Goal: Check status: Check status

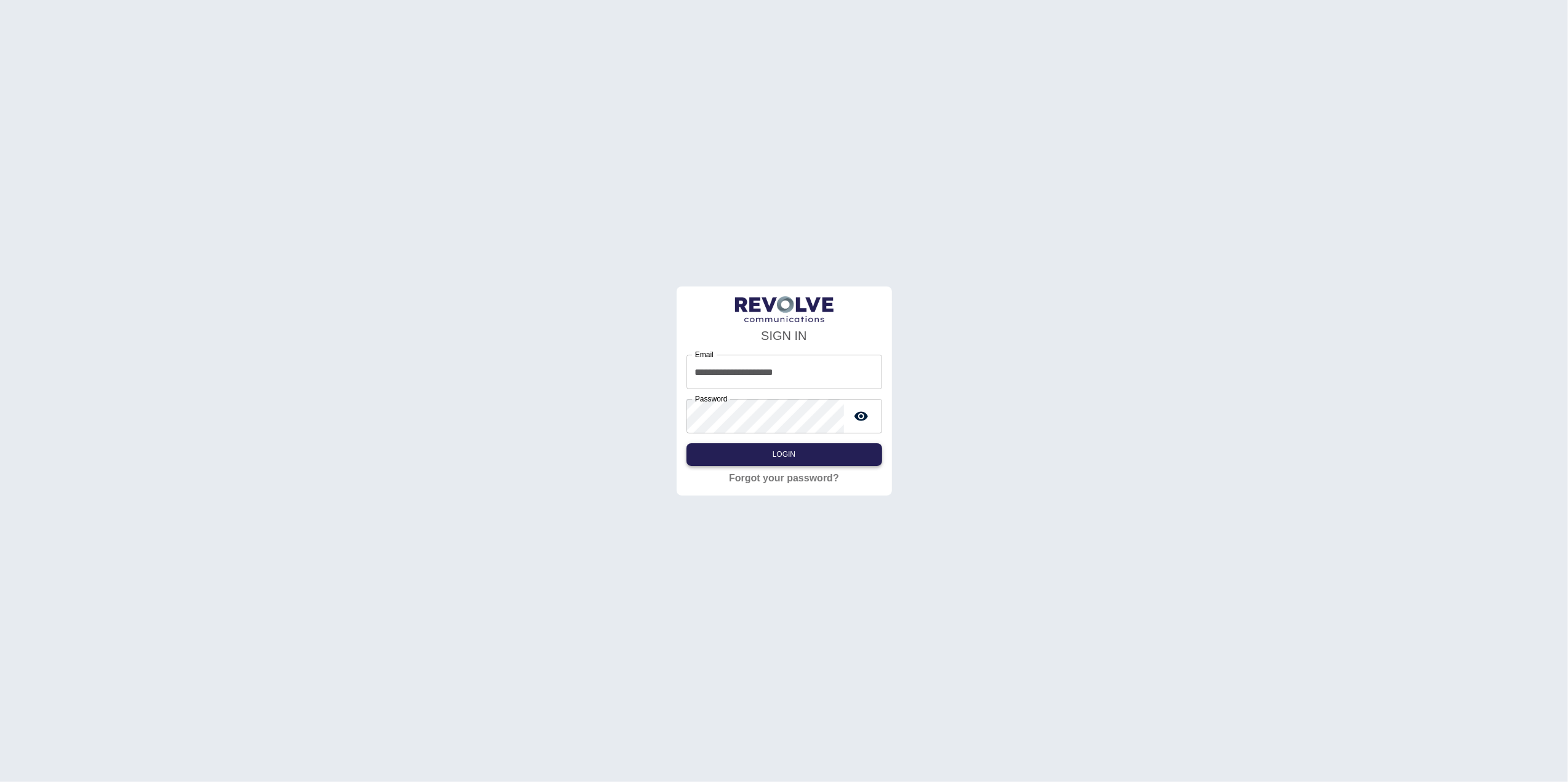
click at [781, 456] on button "Login" at bounding box center [784, 454] width 196 height 23
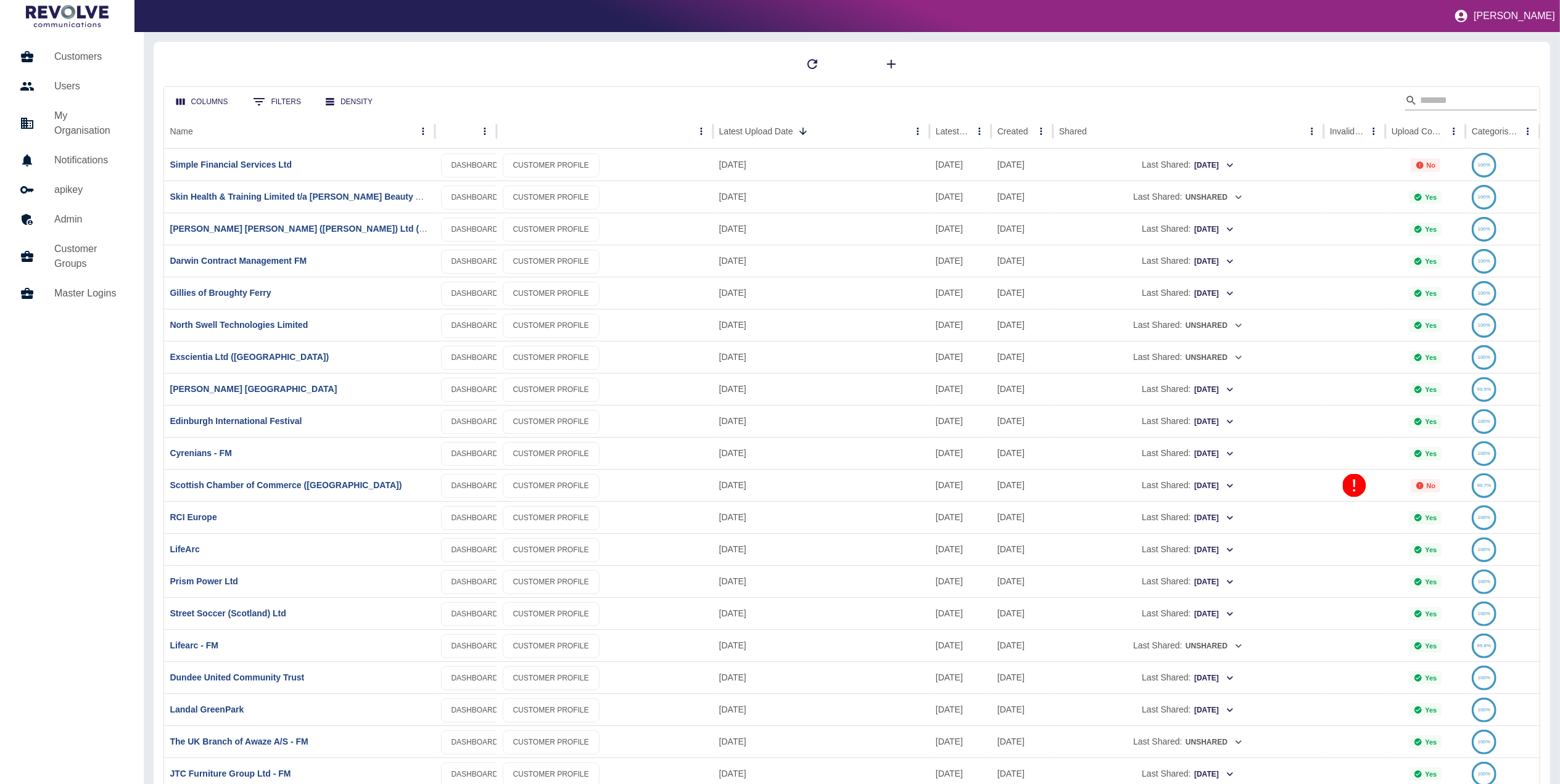
click at [1461, 102] on input "Search" at bounding box center [1469, 100] width 99 height 20
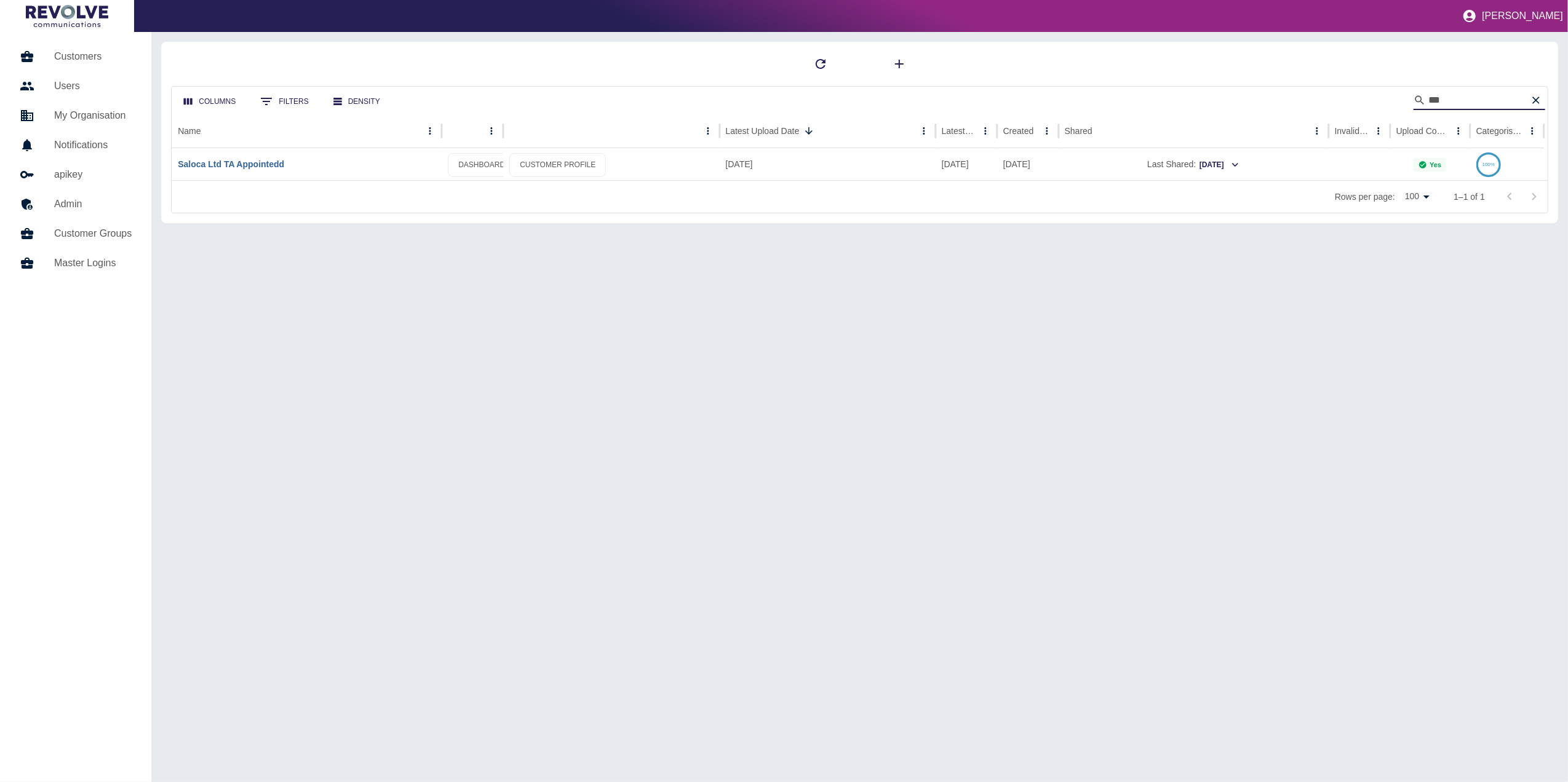
type input "***"
click at [247, 160] on link "Saloca Ltd TA Appointedd" at bounding box center [231, 164] width 106 height 10
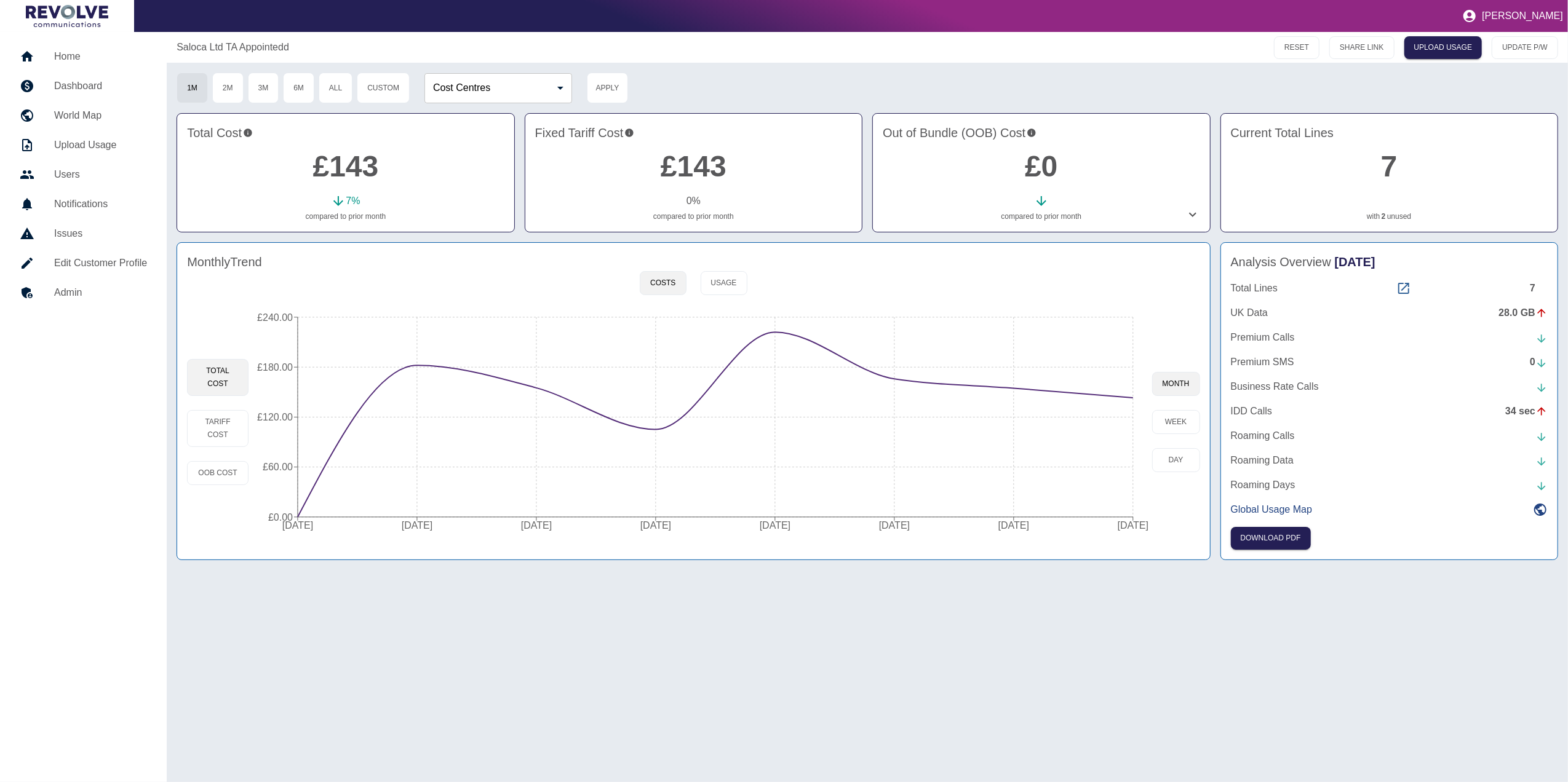
click at [1402, 289] on icon at bounding box center [1404, 288] width 15 height 15
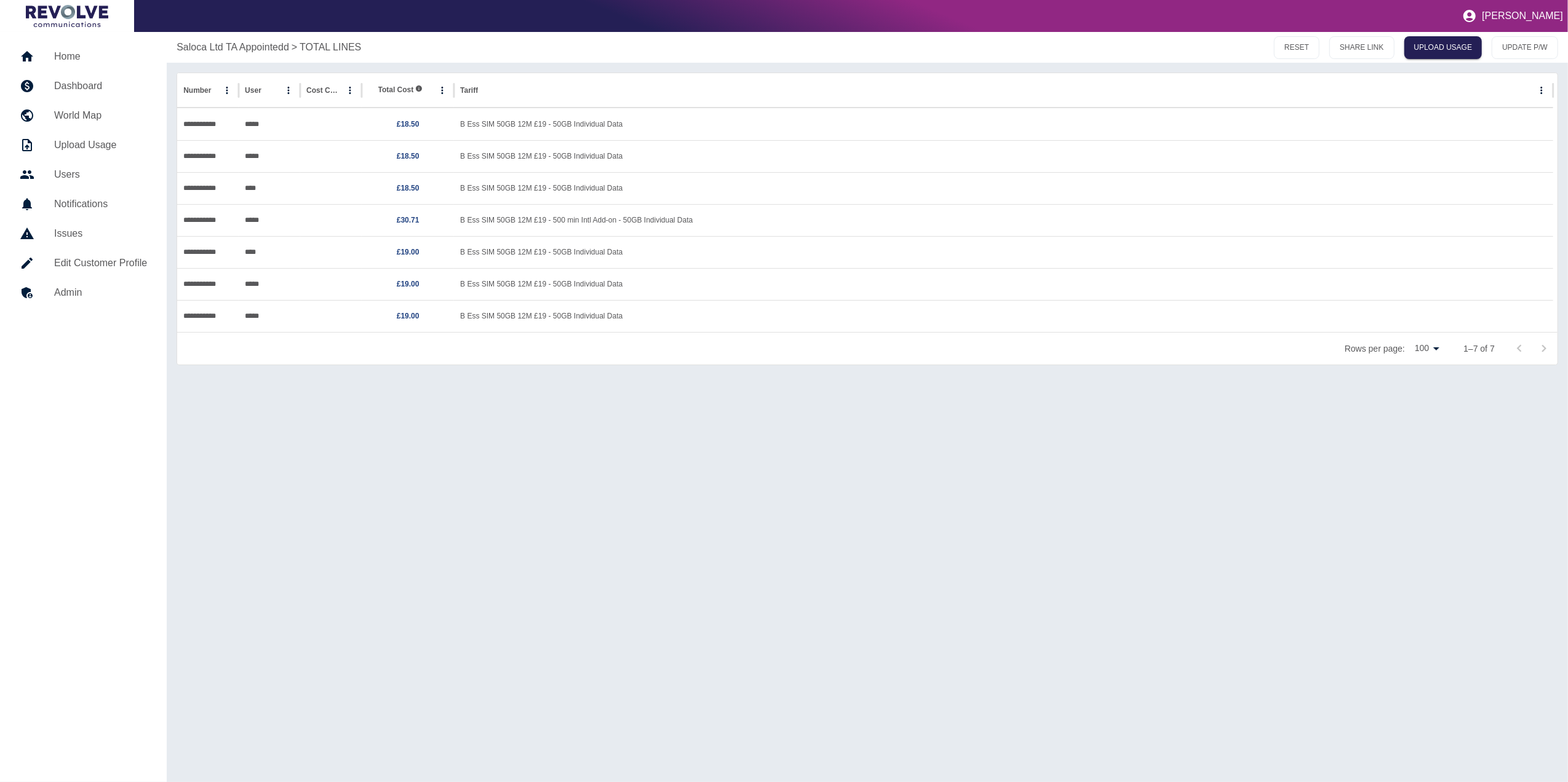
click at [95, 81] on h5 "Dashboard" at bounding box center [101, 86] width 93 height 15
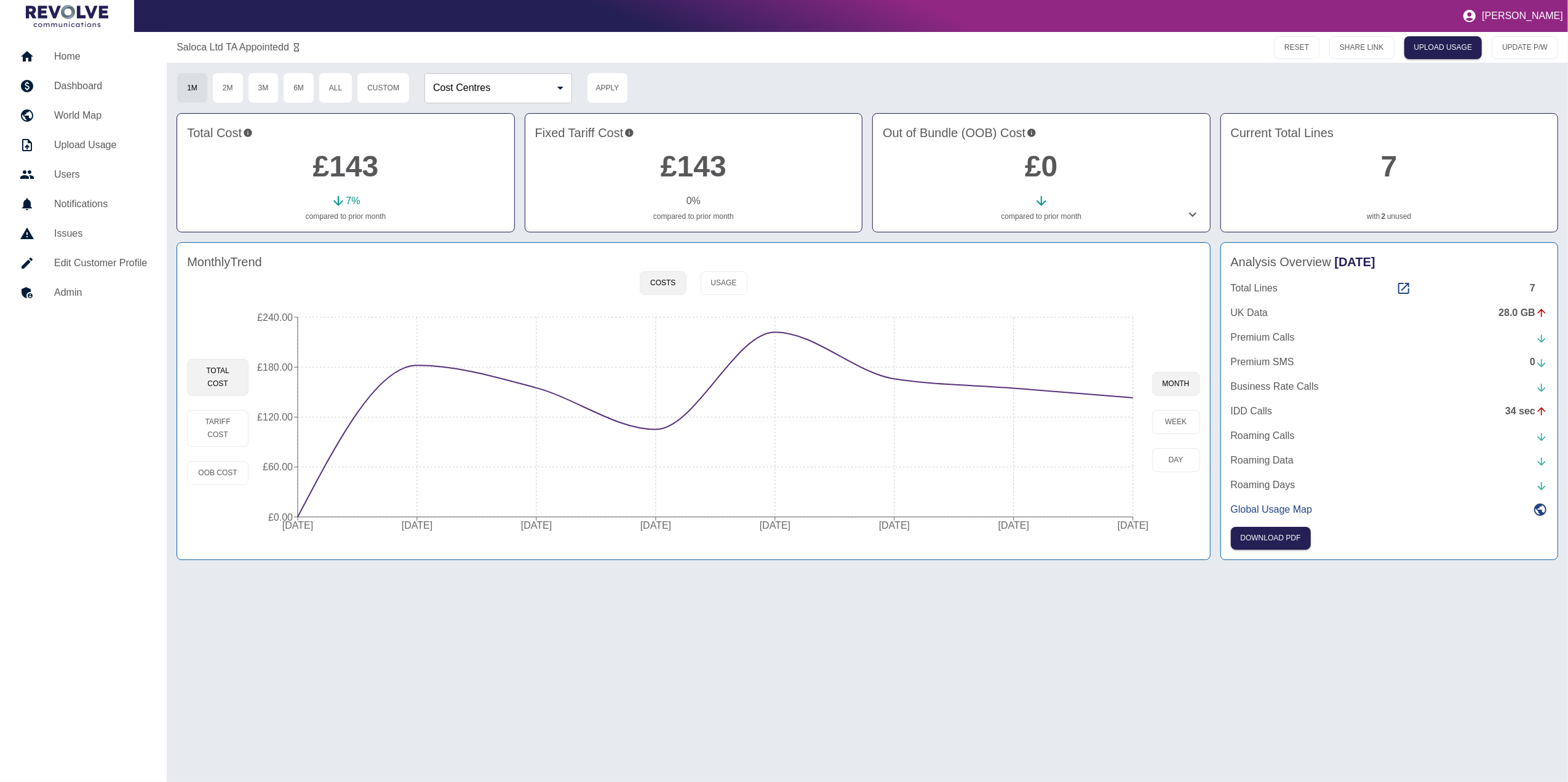
click at [1395, 298] on div "Total Lines 7 UK Data 28.0 GB Premium Calls Premium SMS 0 Business Rate Calls I…" at bounding box center [1389, 399] width 316 height 236
click at [1404, 286] on icon at bounding box center [1404, 288] width 15 height 15
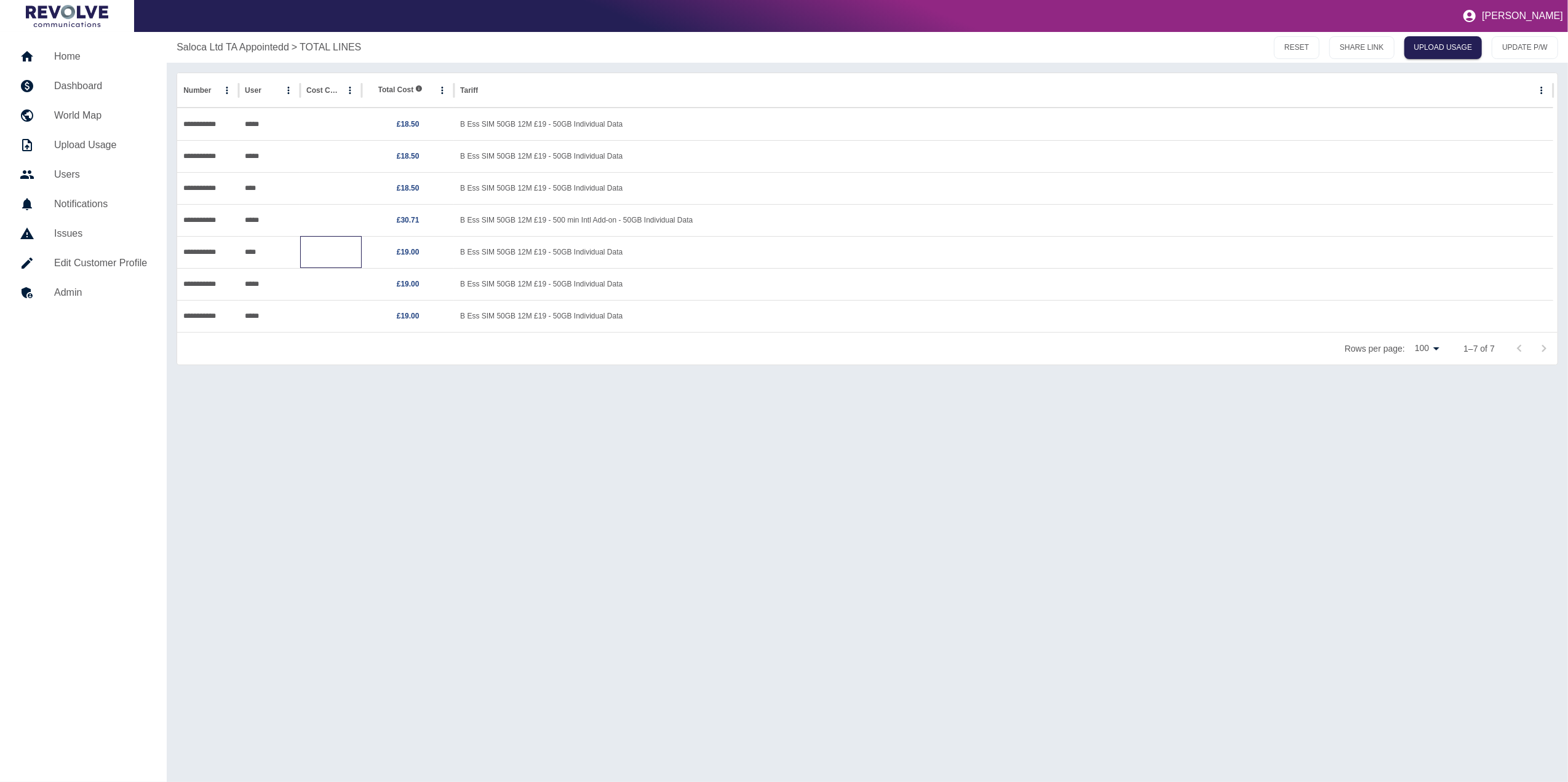
click at [362, 242] on div at bounding box center [331, 252] width 62 height 32
